Goal: Task Accomplishment & Management: Manage account settings

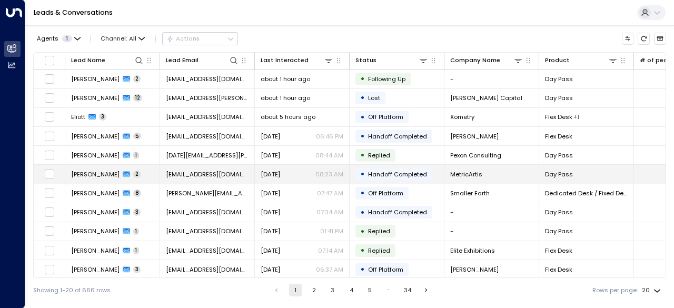
click at [96, 172] on span "[PERSON_NAME]" at bounding box center [95, 174] width 48 height 8
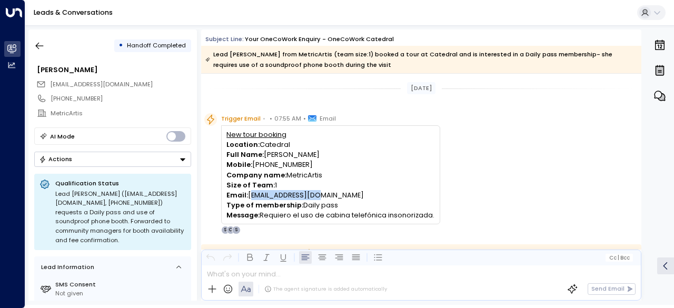
drag, startPoint x: 339, startPoint y: 196, endPoint x: 249, endPoint y: 196, distance: 90.1
click at [249, 196] on p "Email: [EMAIL_ADDRESS][DOMAIN_NAME]" at bounding box center [331, 195] width 208 height 10
copy p "[EMAIL_ADDRESS][DOMAIN_NAME]"
click at [501, 218] on div "Trigger Email • • 07:55 AM • Email New tour booking Location: Catedral Full Nam…" at bounding box center [422, 173] width 437 height 121
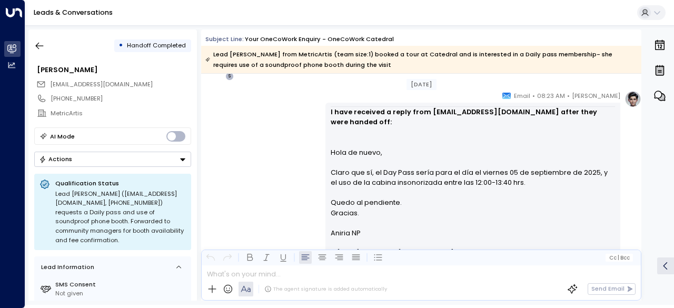
scroll to position [860, 0]
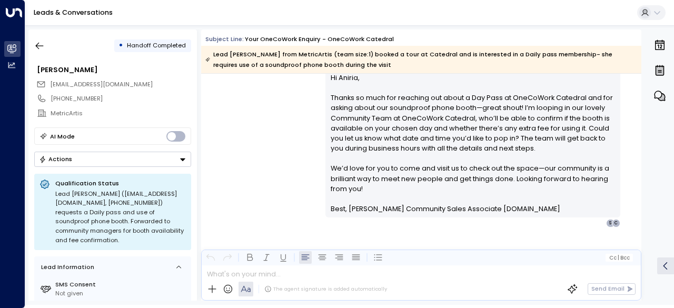
click at [182, 158] on icon "Button group with a nested menu" at bounding box center [182, 159] width 5 height 3
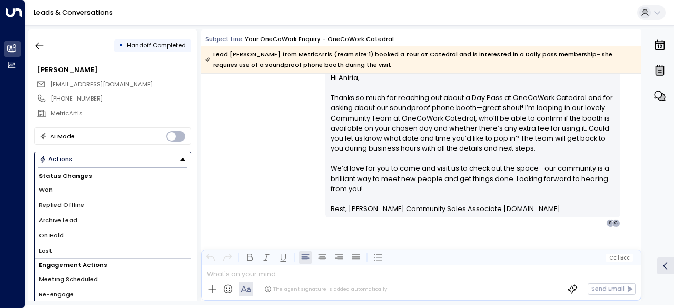
click at [264, 164] on div "[PERSON_NAME] • 08:23 AM • Email I have received a reply from [EMAIL_ADDRESS][D…" at bounding box center [421, 61] width 440 height 333
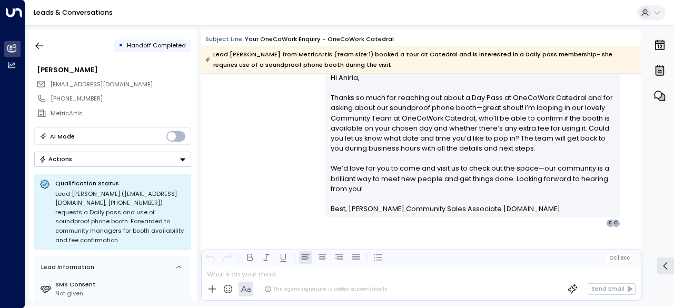
drag, startPoint x: 41, startPoint y: 43, endPoint x: 76, endPoint y: 169, distance: 130.8
click at [76, 169] on div "• Handoff Completed [PERSON_NAME] [EMAIL_ADDRESS][DOMAIN_NAME] [PHONE_NUMBER] M…" at bounding box center [112, 165] width 169 height 271
click at [36, 48] on icon "button" at bounding box center [39, 46] width 11 height 11
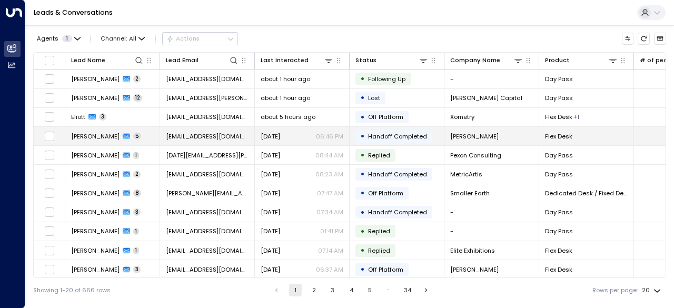
click at [102, 136] on span "[PERSON_NAME]" at bounding box center [95, 136] width 48 height 8
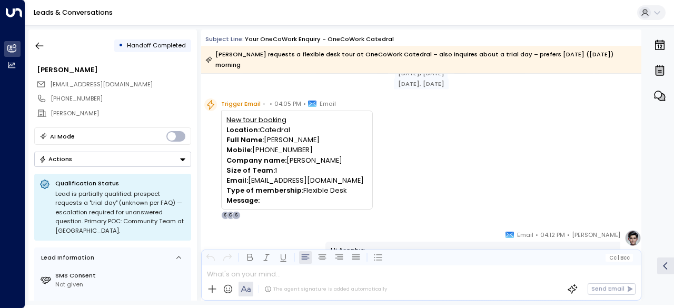
scroll to position [14, 0]
click at [354, 182] on p "Email: [EMAIL_ADDRESS][DOMAIN_NAME]" at bounding box center [297, 181] width 141 height 10
drag, startPoint x: 364, startPoint y: 180, endPoint x: 250, endPoint y: 178, distance: 113.3
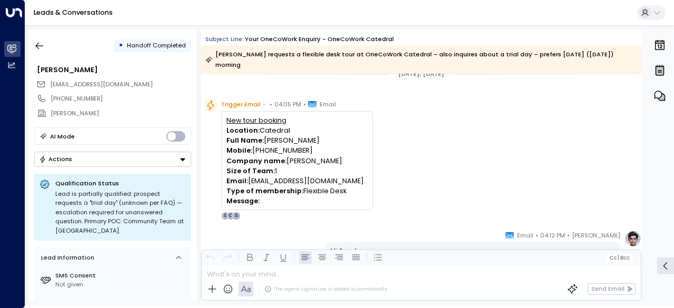
click at [250, 178] on p "Email: [EMAIL_ADDRESS][DOMAIN_NAME]" at bounding box center [297, 181] width 141 height 10
copy p "[EMAIL_ADDRESS][DOMAIN_NAME]"
click at [441, 179] on div "Trigger Email • • 04:05 PM • Email New tour booking Location: Catedral Full Nam…" at bounding box center [422, 159] width 437 height 121
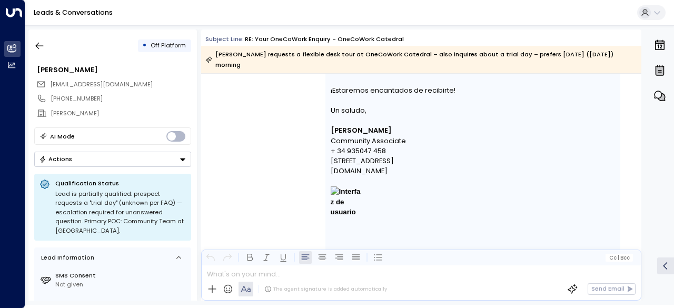
scroll to position [1354, 0]
click at [41, 43] on icon "button" at bounding box center [39, 46] width 11 height 11
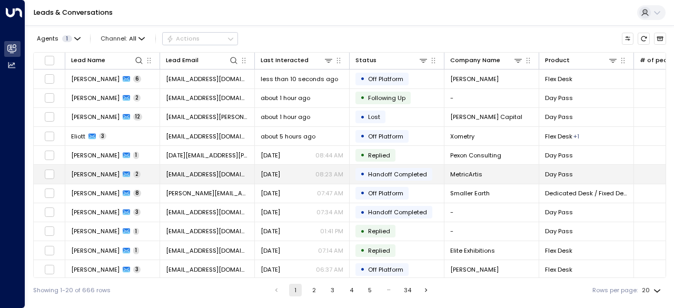
click at [136, 173] on td "[PERSON_NAME] 2" at bounding box center [112, 174] width 95 height 18
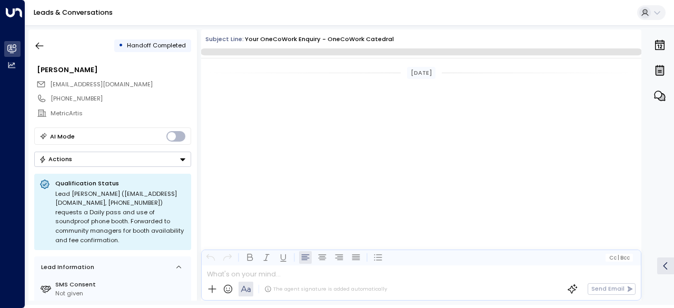
scroll to position [844, 0]
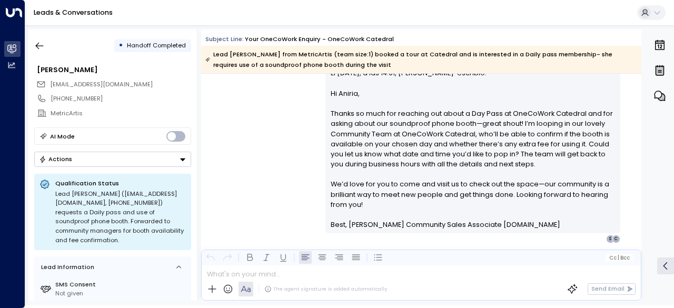
click at [137, 157] on button "Actions" at bounding box center [112, 159] width 157 height 15
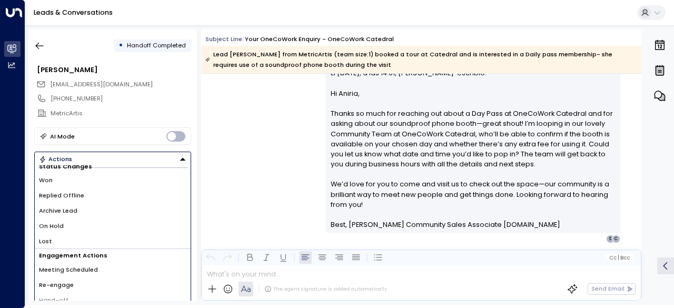
scroll to position [0, 0]
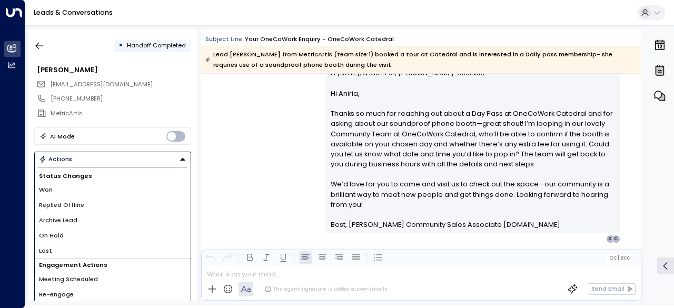
click at [73, 176] on h1 "Status Changes" at bounding box center [113, 176] width 156 height 13
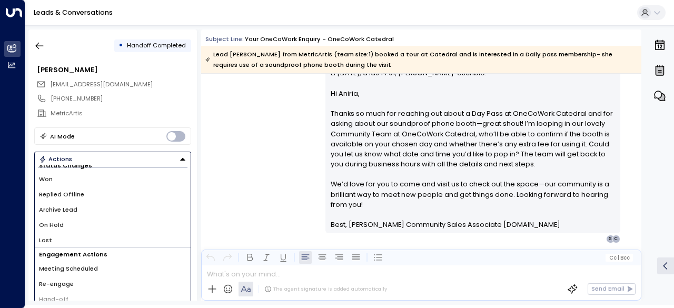
click at [68, 195] on span "Replied Offline" at bounding box center [61, 194] width 45 height 9
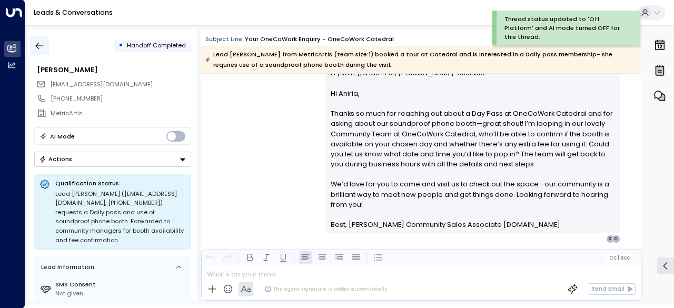
click at [36, 43] on icon "button" at bounding box center [39, 46] width 11 height 11
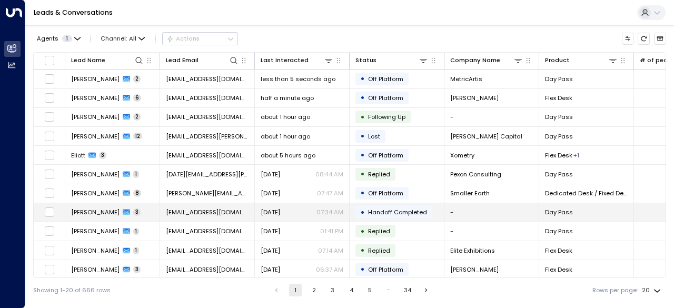
click at [81, 208] on span "[PERSON_NAME]" at bounding box center [95, 212] width 48 height 8
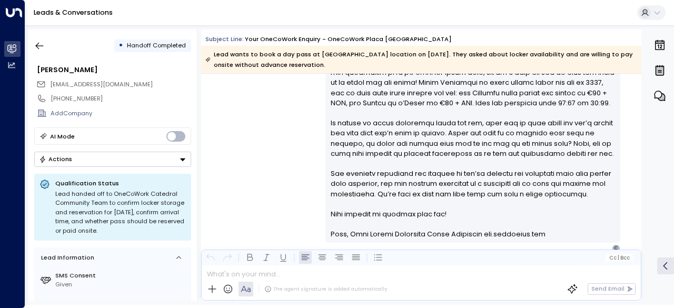
scroll to position [1096, 0]
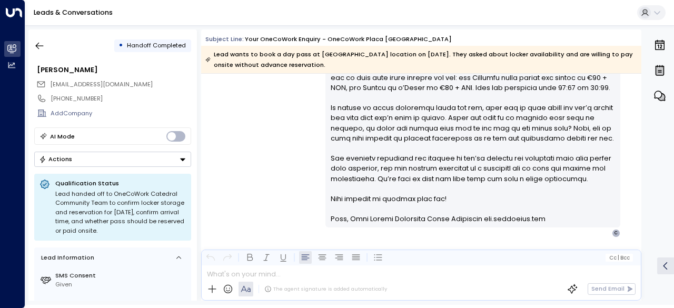
click at [136, 163] on button "Actions" at bounding box center [112, 159] width 157 height 15
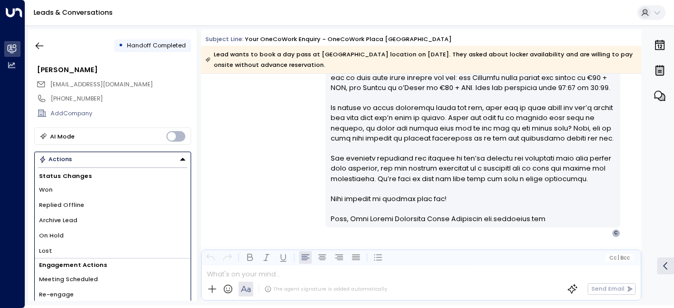
scroll to position [11, 0]
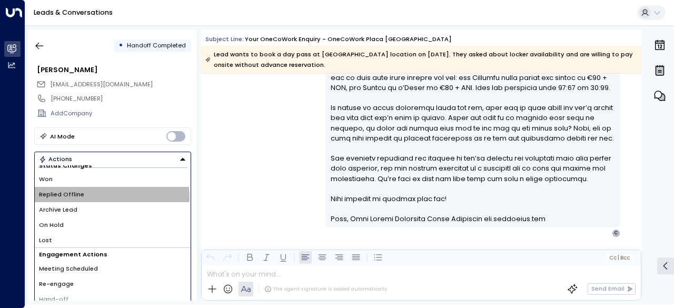
click at [74, 197] on span "Replied Offline" at bounding box center [61, 194] width 45 height 9
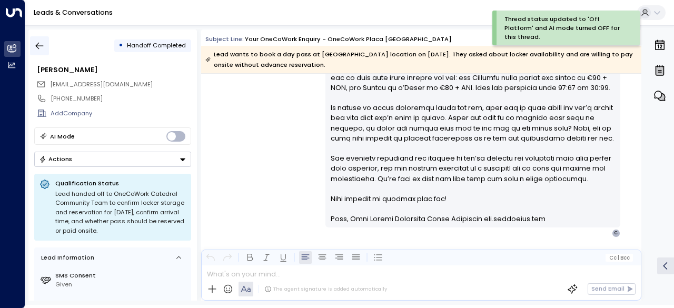
click at [35, 48] on icon "button" at bounding box center [39, 46] width 11 height 11
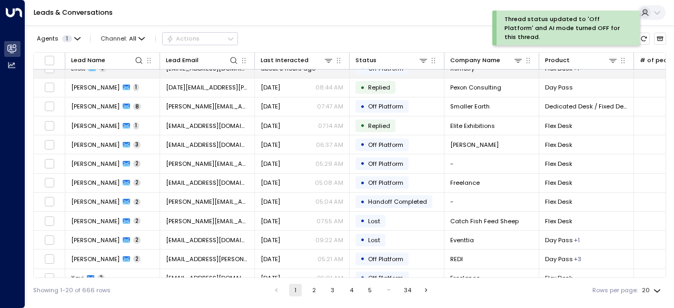
scroll to position [125, 0]
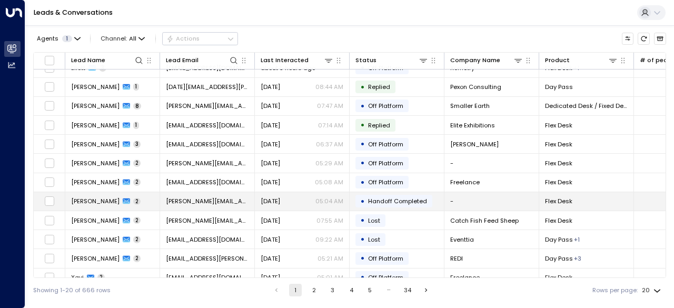
click at [90, 201] on span "[PERSON_NAME]" at bounding box center [95, 201] width 48 height 8
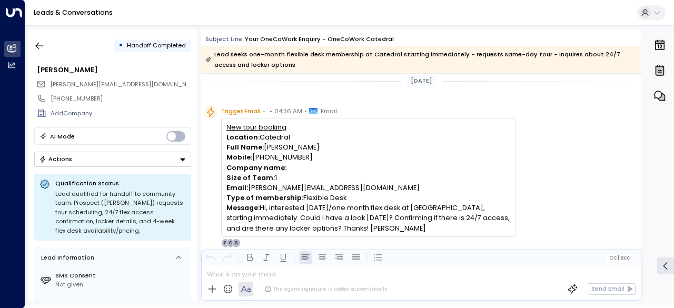
scroll to position [7, 0]
drag, startPoint x: 364, startPoint y: 185, endPoint x: 249, endPoint y: 184, distance: 114.8
click at [249, 184] on p "Email: [PERSON_NAME][EMAIL_ADDRESS][DOMAIN_NAME]" at bounding box center [369, 188] width 284 height 10
copy p "[PERSON_NAME][EMAIL_ADDRESS][DOMAIN_NAME]"
click at [340, 219] on p "Message: Hi, interested [DATE]/one month flex desk at [GEOGRAPHIC_DATA], starti…" at bounding box center [369, 218] width 284 height 31
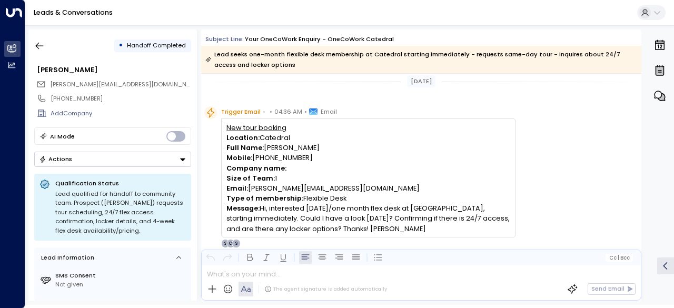
click at [170, 159] on button "Actions" at bounding box center [112, 159] width 157 height 15
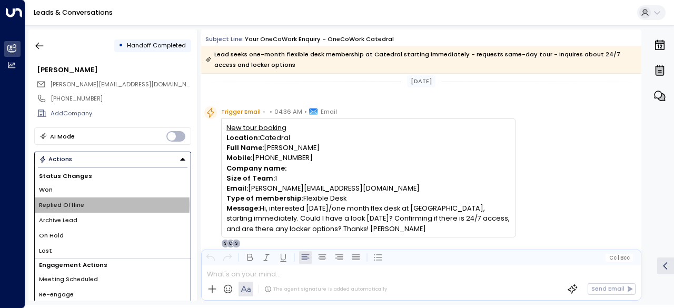
click at [74, 203] on span "Replied Offline" at bounding box center [61, 205] width 45 height 9
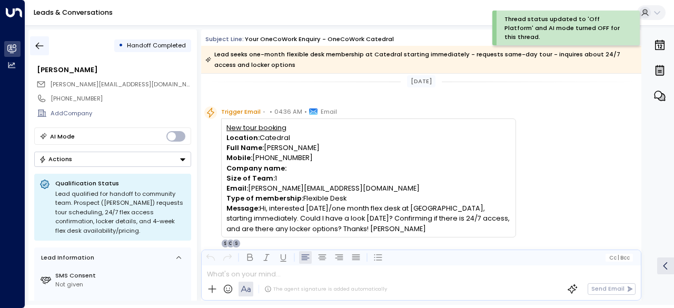
click at [35, 48] on icon "button" at bounding box center [39, 46] width 11 height 11
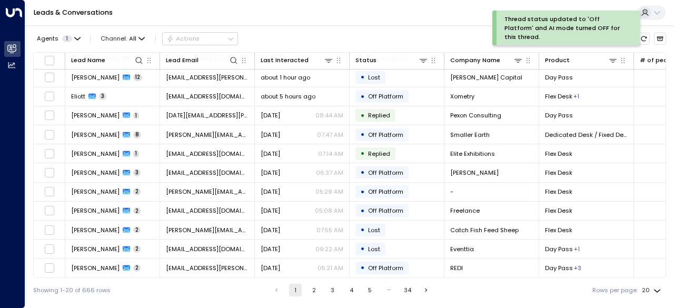
scroll to position [172, 0]
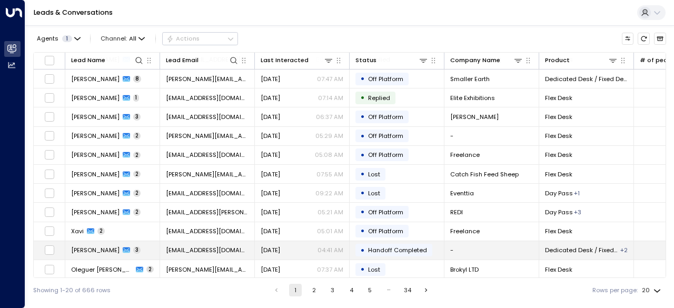
click at [100, 250] on span "[PERSON_NAME]" at bounding box center [95, 250] width 48 height 8
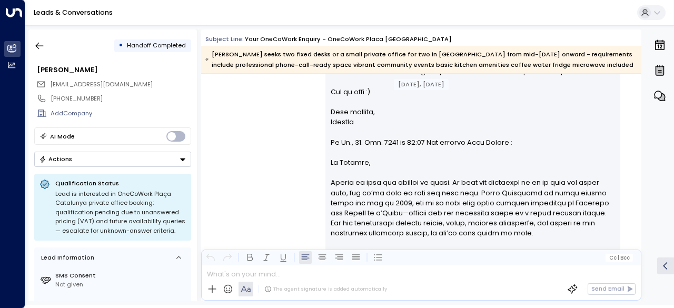
scroll to position [1479, 0]
